Goal: Book appointment/travel/reservation

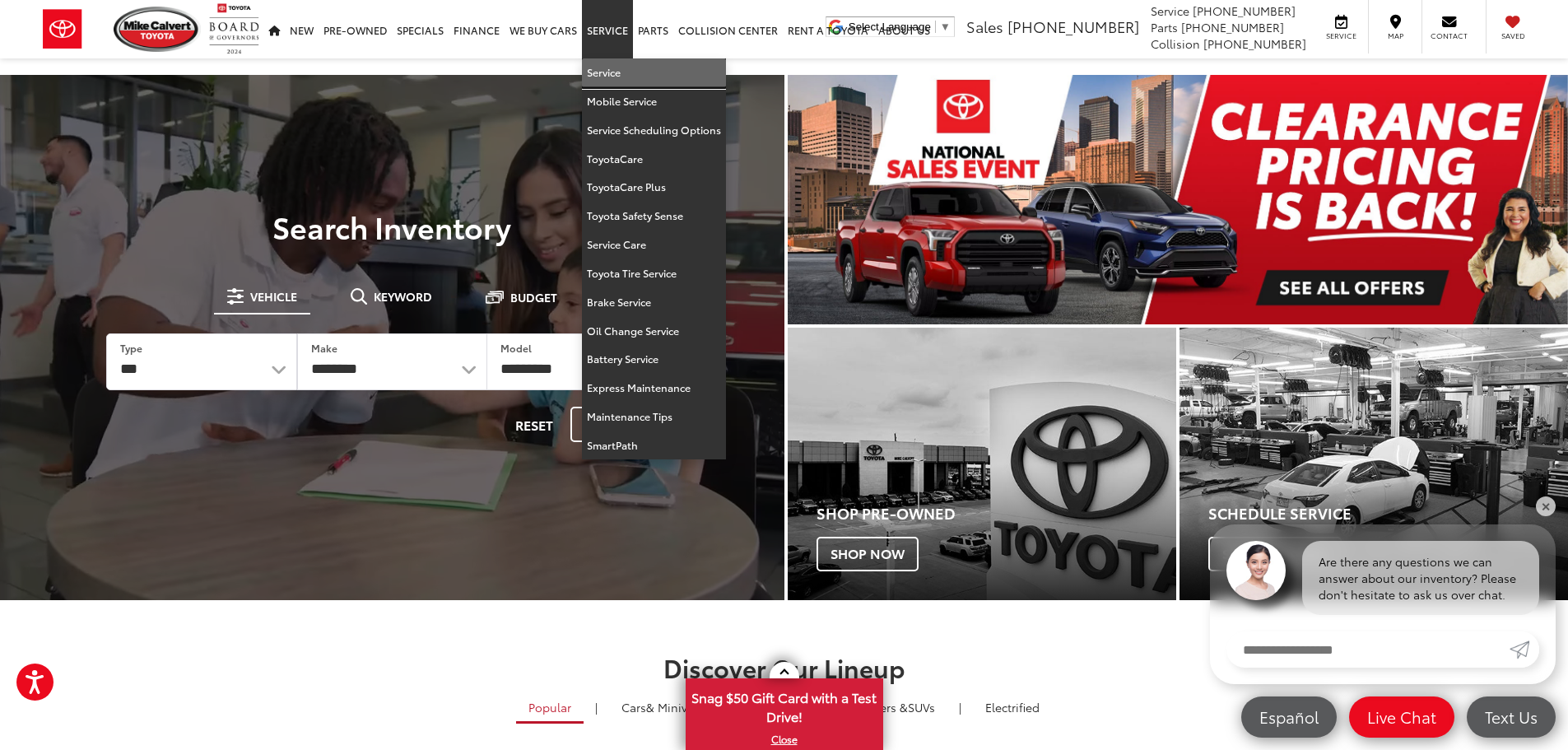
click at [615, 70] on link "Service" at bounding box center [654, 73] width 144 height 28
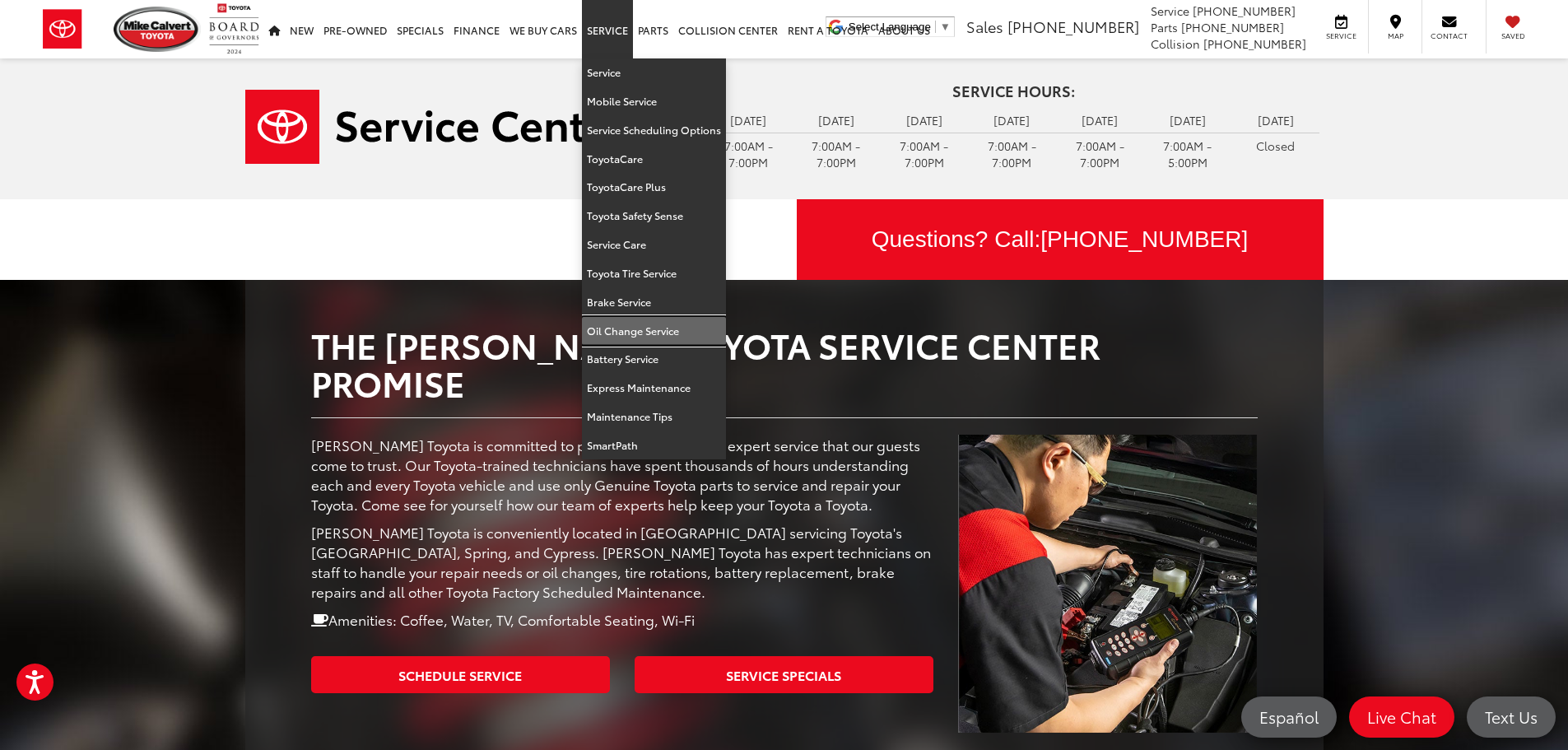
click at [619, 324] on link "Oil Change Service" at bounding box center [654, 331] width 144 height 28
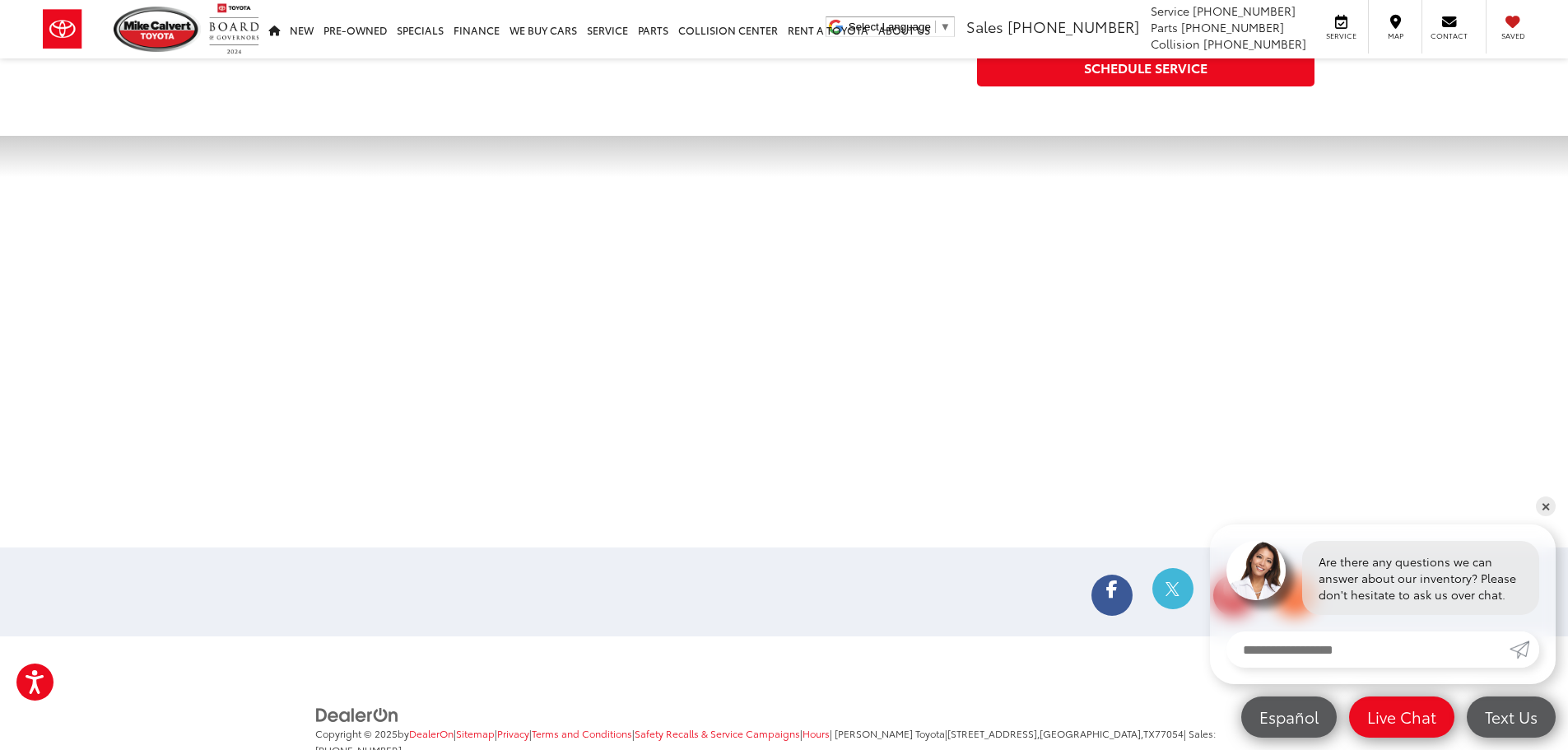
scroll to position [3595, 0]
